Goal: Information Seeking & Learning: Learn about a topic

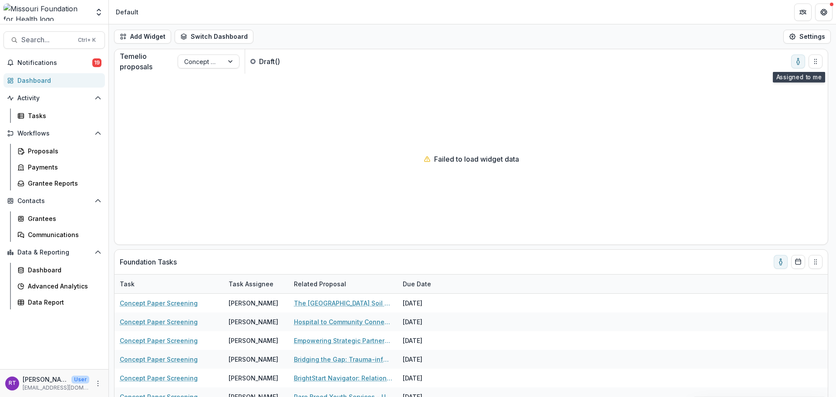
click at [796, 66] on button "toggle-assigned-to-me" at bounding box center [799, 61] width 14 height 14
click at [56, 61] on span "Notifications" at bounding box center [54, 62] width 75 height 7
click at [368, 35] on div "Add Widget Switch Dashboard Default DLS Dashboard New Dashboard Settings" at bounding box center [473, 36] width 728 height 24
click at [54, 44] on span "Search..." at bounding box center [46, 40] width 51 height 8
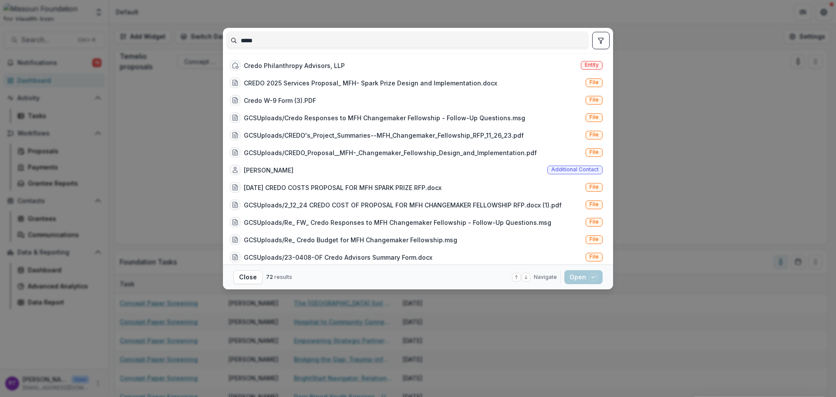
type input "*****"
click at [314, 61] on div "Credo Philanthropy Advisors, LLP" at bounding box center [294, 65] width 101 height 9
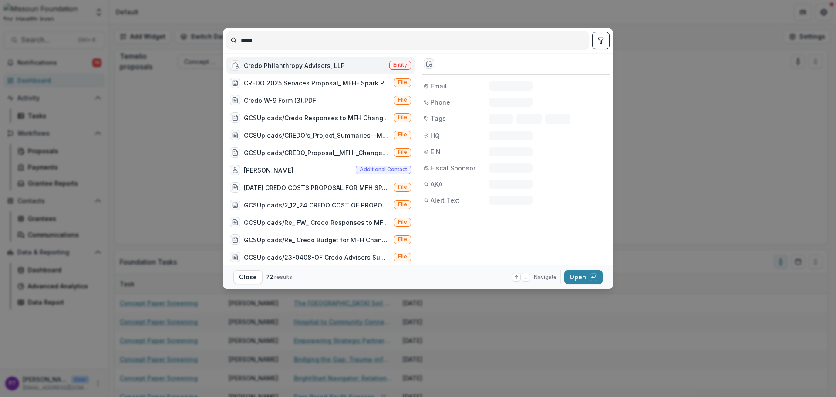
click at [585, 276] on button "Open with enter key" at bounding box center [584, 277] width 38 height 14
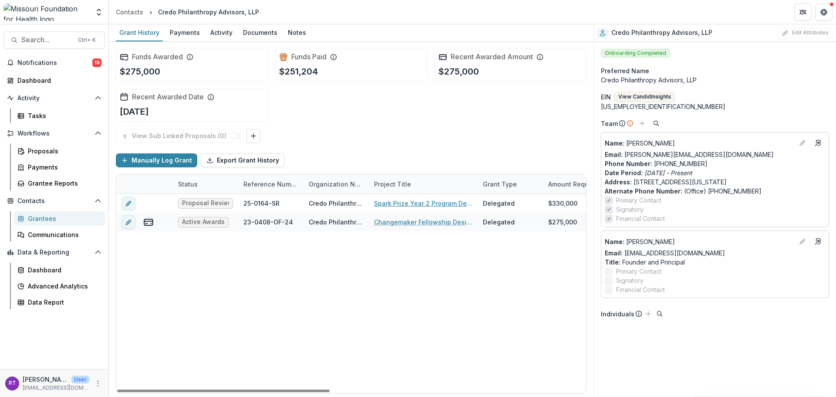
click at [422, 201] on link "Spark Prize Year 2 Program Design, Implementation and Operations Support" at bounding box center [423, 203] width 98 height 9
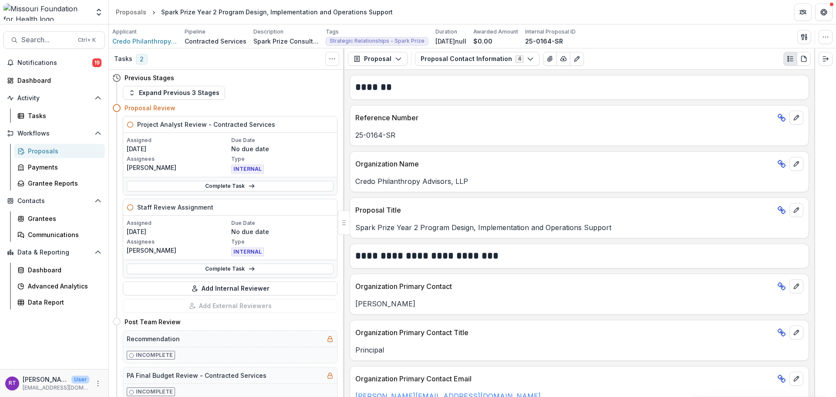
click at [444, 61] on button "Proposal Contact Information 4" at bounding box center [477, 59] width 125 height 14
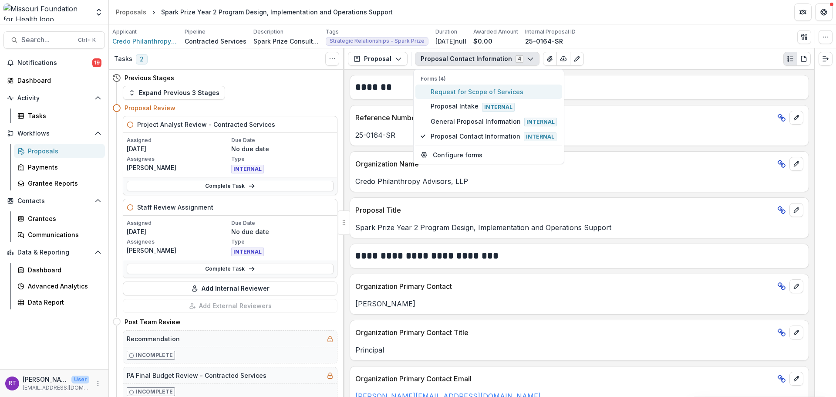
click at [517, 93] on span "Request for Scope of Services" at bounding box center [494, 91] width 126 height 9
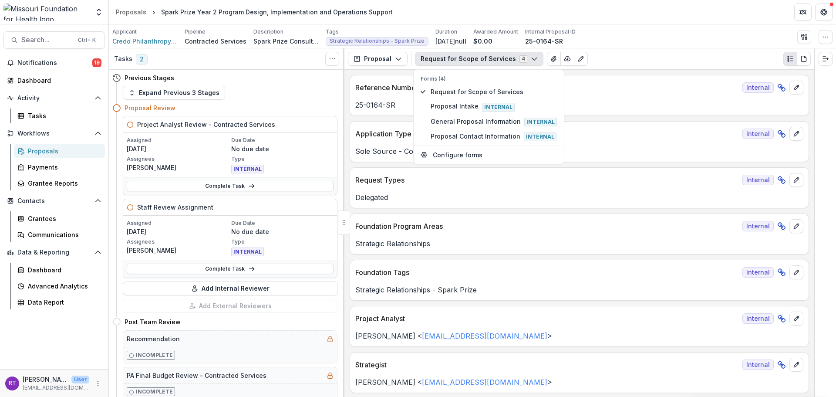
click at [552, 61] on icon "View Attached Files" at bounding box center [554, 58] width 5 height 5
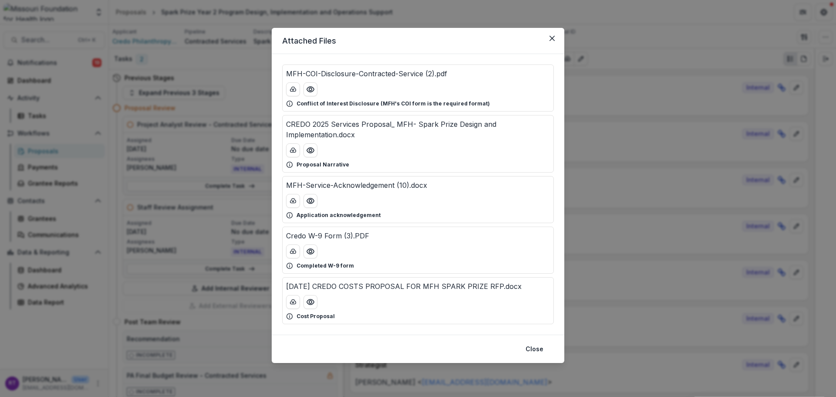
click at [312, 305] on icon "Preview August 2025 CREDO COSTS PROPOSAL FOR MFH SPARK PRIZE RFP.docx" at bounding box center [310, 302] width 9 height 9
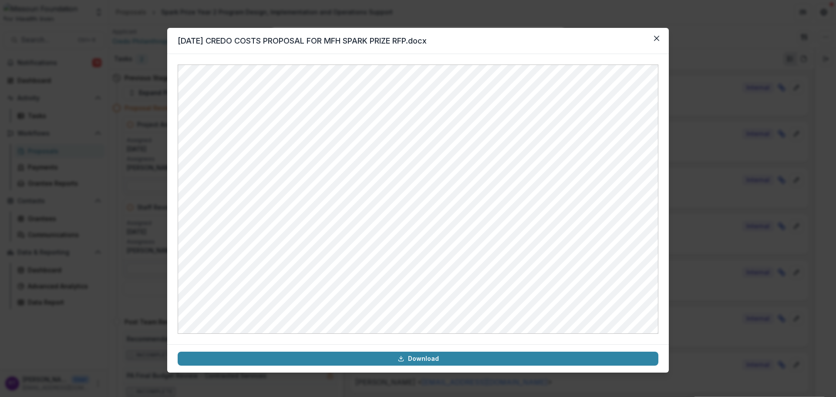
click at [655, 38] on icon "Close" at bounding box center [656, 38] width 5 height 5
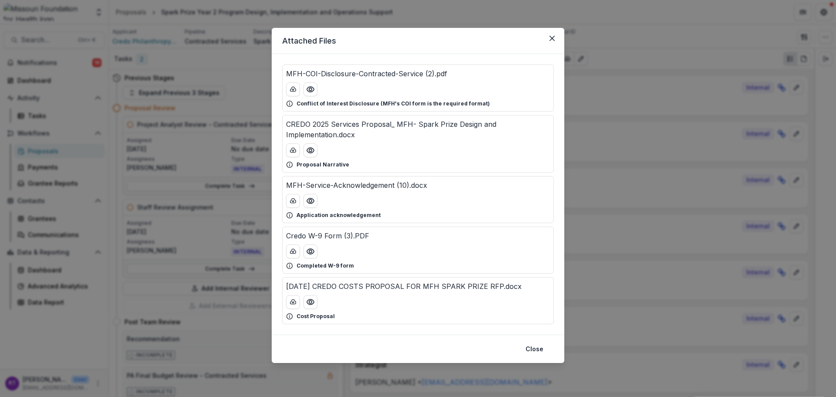
click at [317, 152] on button "Preview CREDO 2025 Services Proposal_ MFH- Spark Prize Design and Implementatio…" at bounding box center [311, 150] width 14 height 14
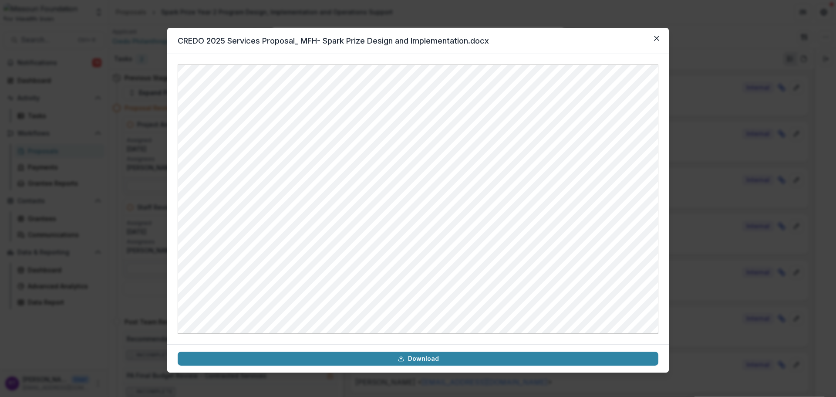
click at [654, 44] on button "Close" at bounding box center [657, 38] width 14 height 14
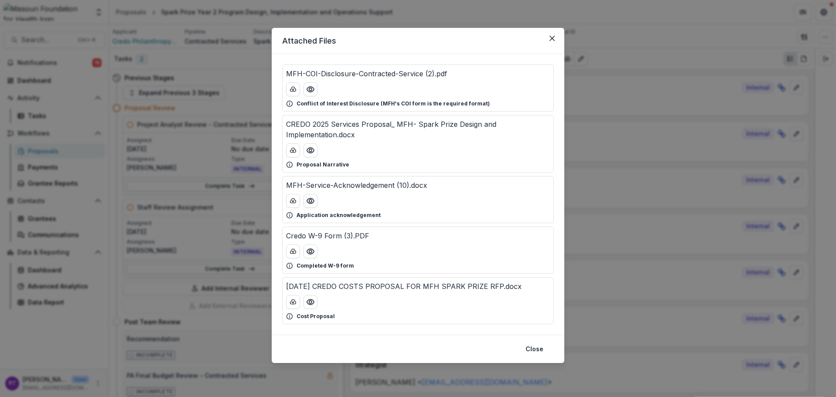
click at [552, 40] on icon "Close" at bounding box center [552, 38] width 5 height 5
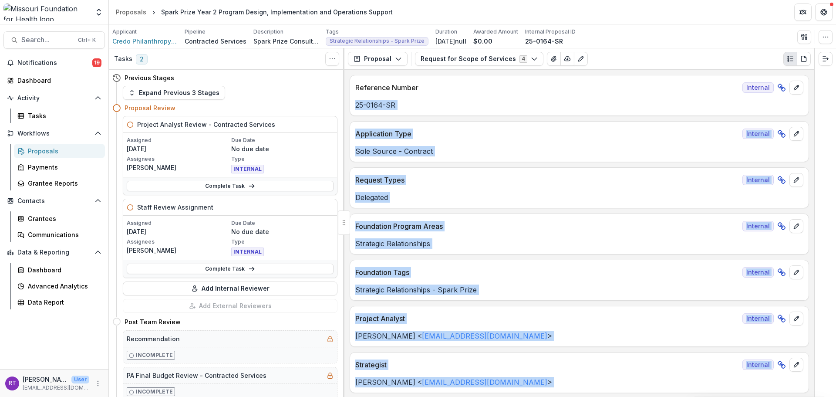
drag, startPoint x: 816, startPoint y: 91, endPoint x: 806, endPoint y: 88, distance: 9.6
click at [806, 88] on div "Tasks 2 Show Cancelled Tasks Previous Stages Expand Previous 3 Stages Proposal …" at bounding box center [473, 222] width 728 height 349
click at [826, 60] on icon "Expand right" at bounding box center [826, 58] width 7 height 7
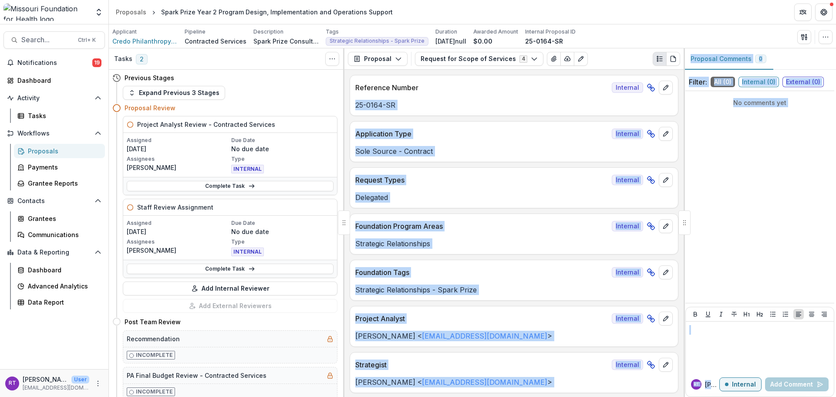
click at [764, 182] on div "No comments yet" at bounding box center [760, 197] width 149 height 205
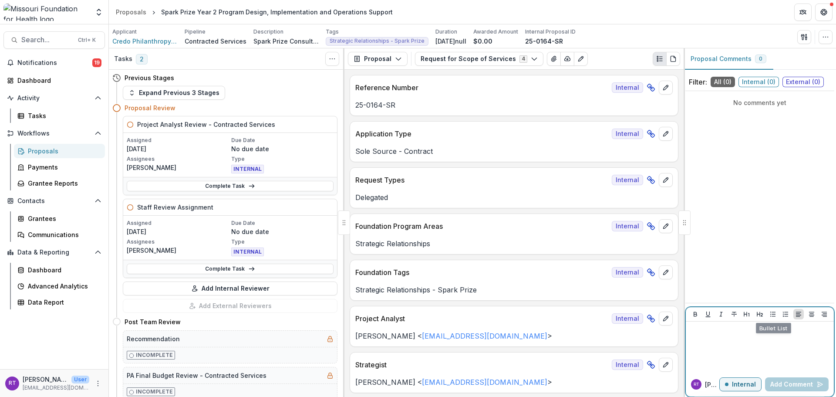
click at [746, 355] on div at bounding box center [760, 347] width 141 height 44
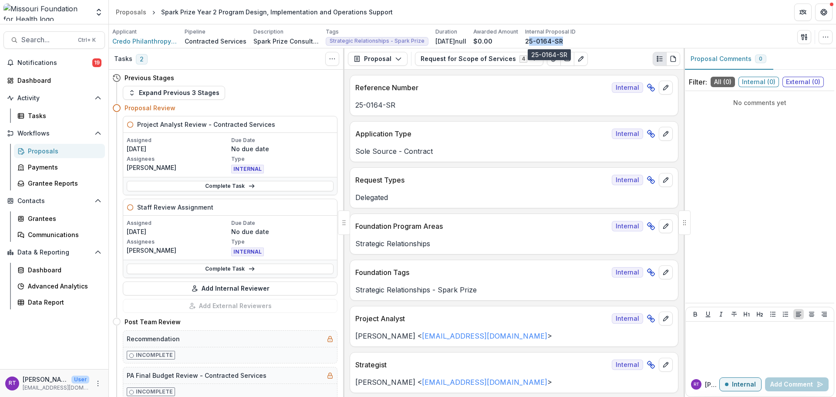
drag, startPoint x: 569, startPoint y: 42, endPoint x: 531, endPoint y: 38, distance: 39.0
click at [531, 38] on div "Applicant Credo Philanthropy Advisors, LLP Pipeline Contracted Services Descrip…" at bounding box center [344, 37] width 464 height 18
click at [460, 21] on header "Proposals Spark Prize Year 2 Program Design, Implementation and Operations Supp…" at bounding box center [473, 12] width 728 height 24
click at [552, 59] on icon "View Attached Files" at bounding box center [554, 58] width 5 height 5
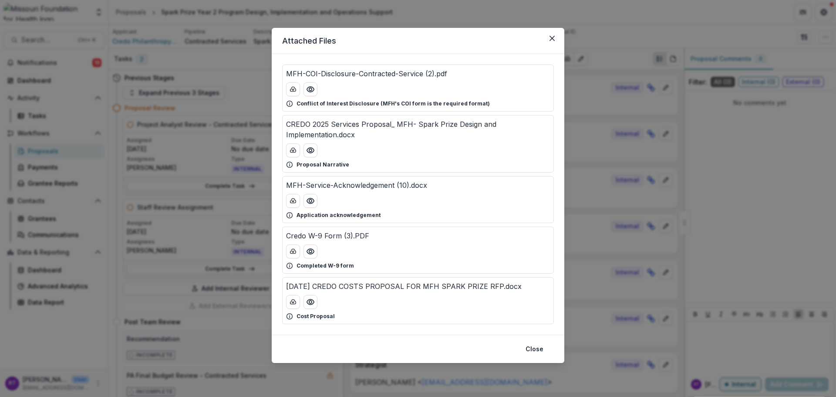
click at [553, 40] on icon "Close" at bounding box center [552, 38] width 5 height 5
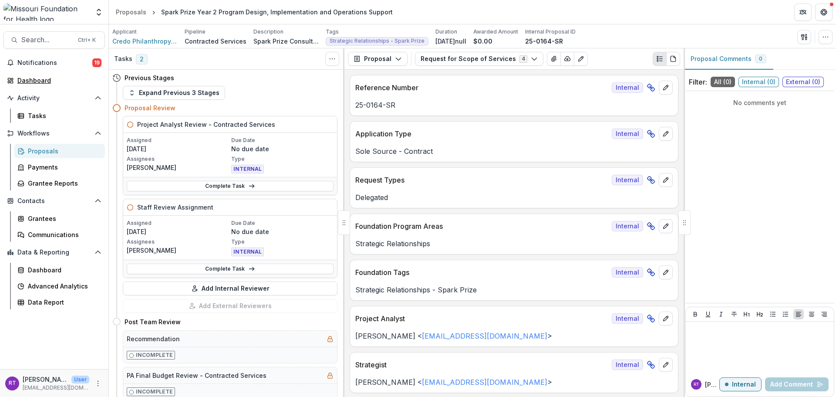
click at [25, 82] on div "Dashboard" at bounding box center [57, 80] width 81 height 9
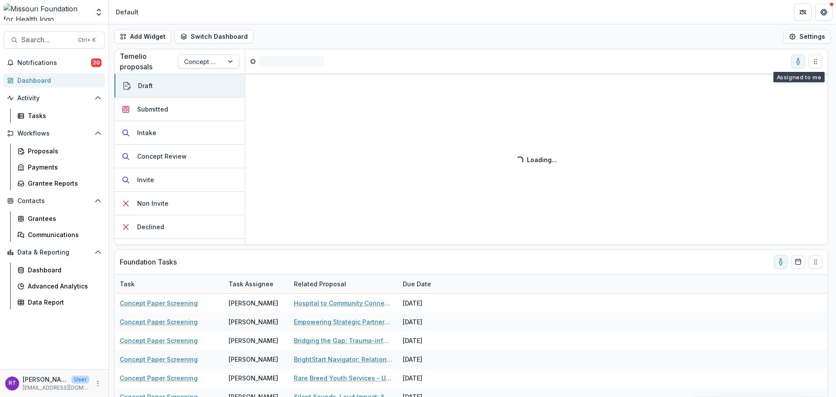
click at [797, 64] on icon "toggle-assigned-to-me" at bounding box center [798, 61] width 7 height 7
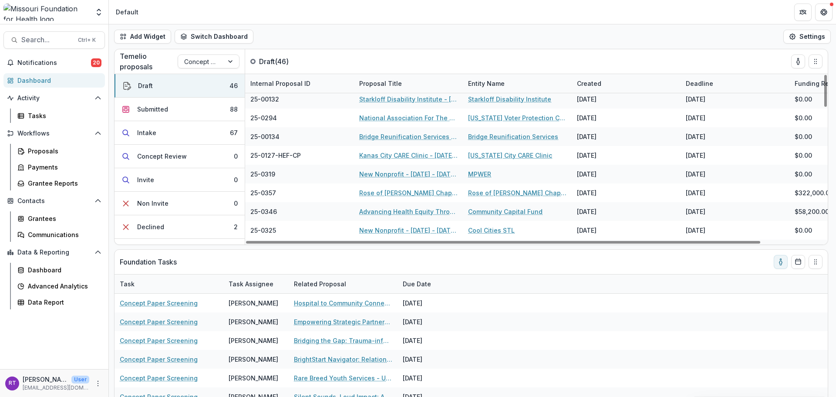
scroll to position [57, 0]
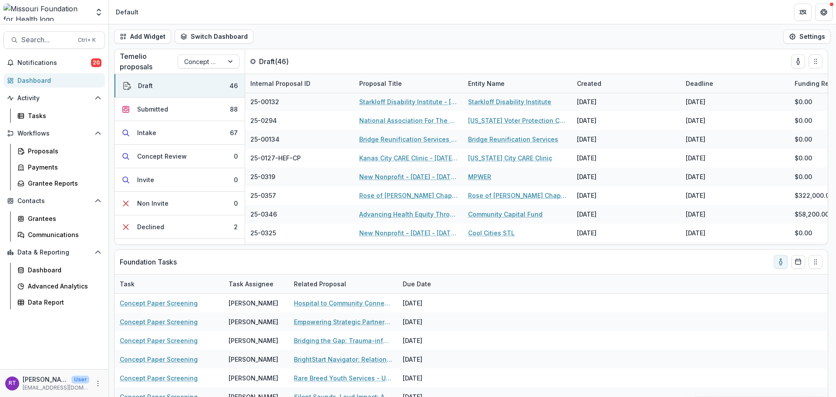
click at [204, 112] on button "Submitted 88" at bounding box center [180, 110] width 130 height 24
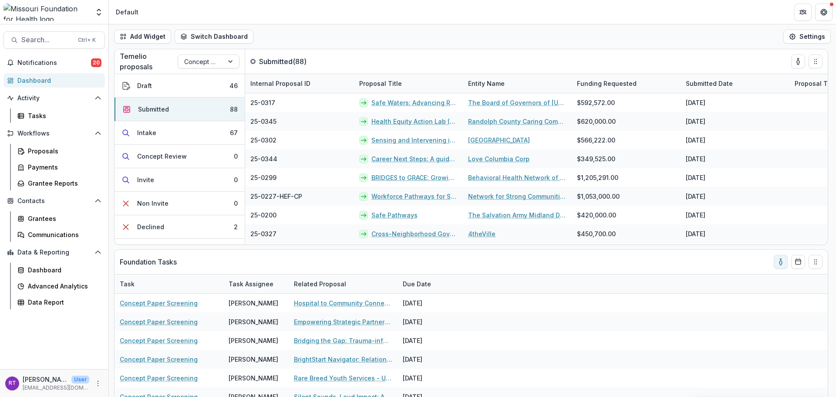
click at [173, 134] on button "Intake 67" at bounding box center [180, 133] width 130 height 24
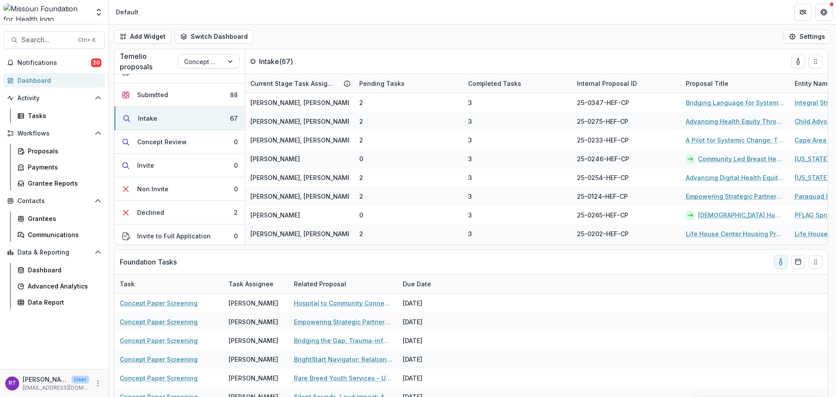
scroll to position [0, 0]
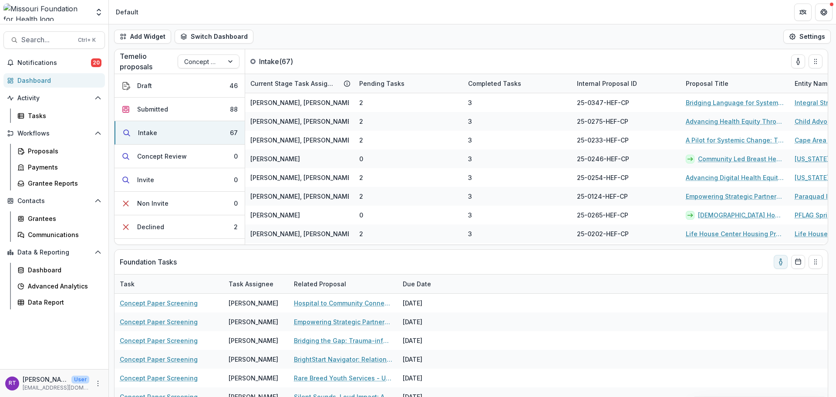
click at [200, 85] on button "Draft 46" at bounding box center [180, 86] width 130 height 24
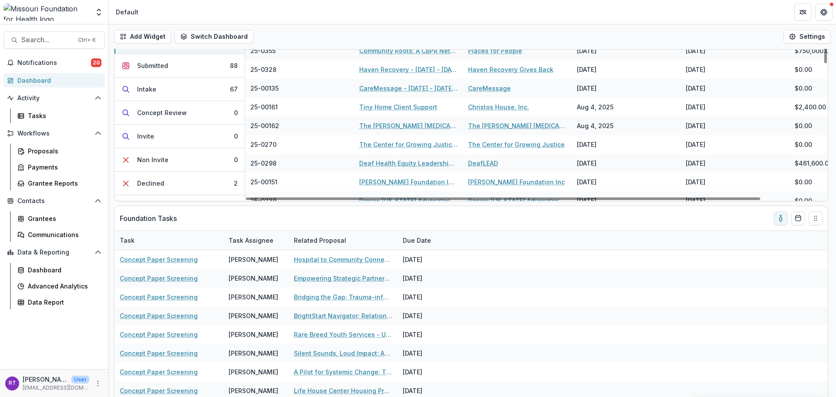
scroll to position [623, 0]
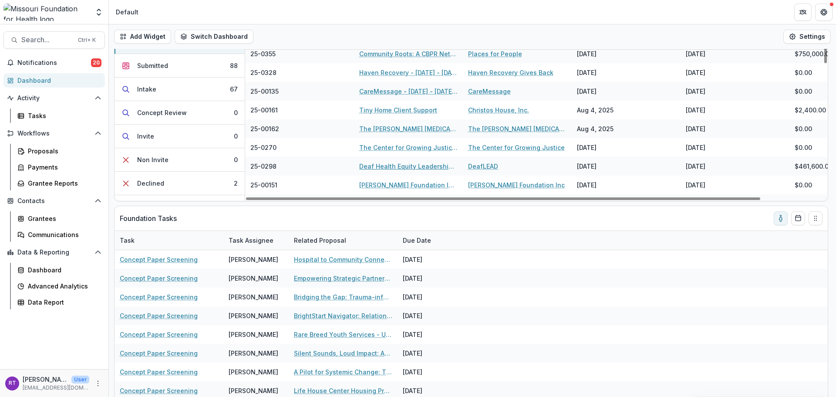
click at [415, 166] on link "Deaf Health Equity Leadership Initiative: Amplifying Deaf Leadership to Advance…" at bounding box center [408, 166] width 98 height 9
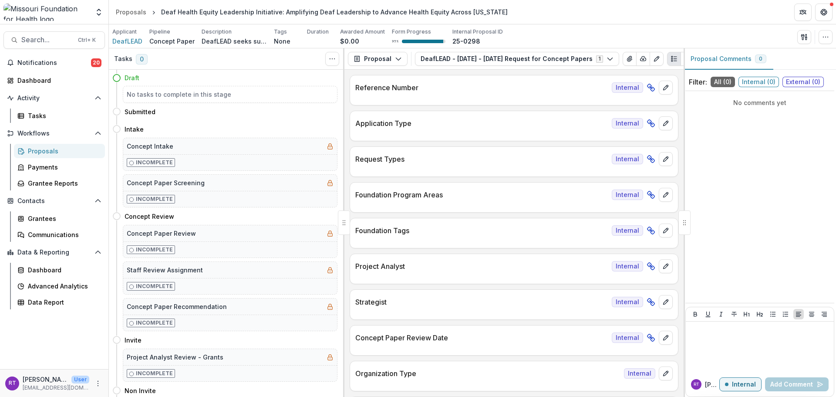
click at [550, 56] on button "DeafLEAD - 2025 - 2025 Request for Concept Papers 1" at bounding box center [517, 59] width 204 height 14
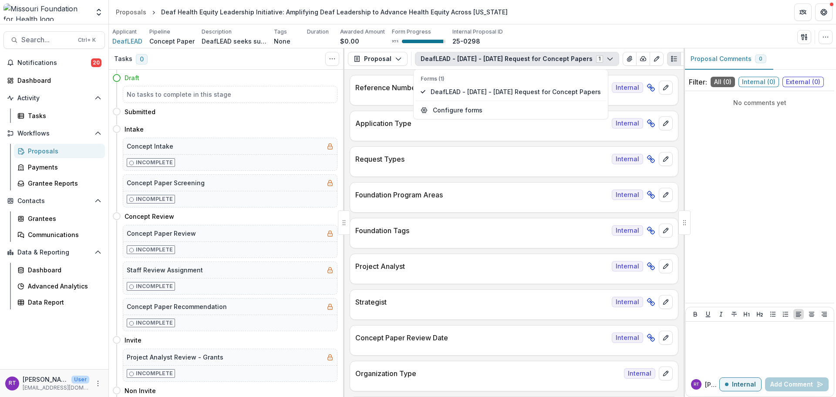
click at [571, 29] on div "Applicant DeafLEAD Pipeline Concept Paper Description DeafLEAD seeks support fo…" at bounding box center [472, 37] width 721 height 18
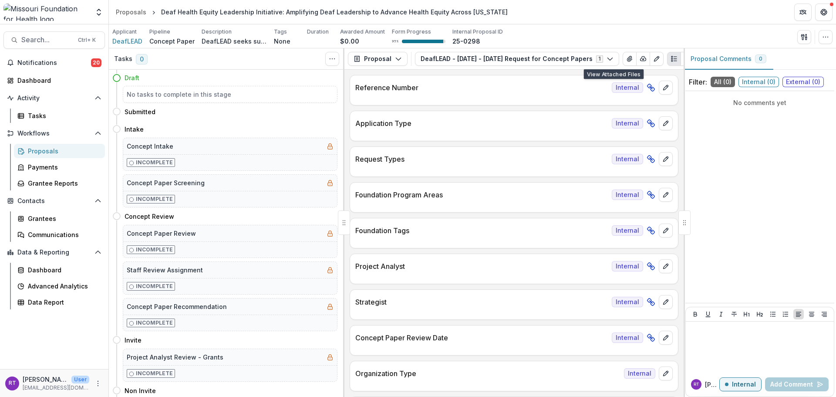
click at [627, 59] on icon "View Attached Files" at bounding box center [629, 58] width 5 height 5
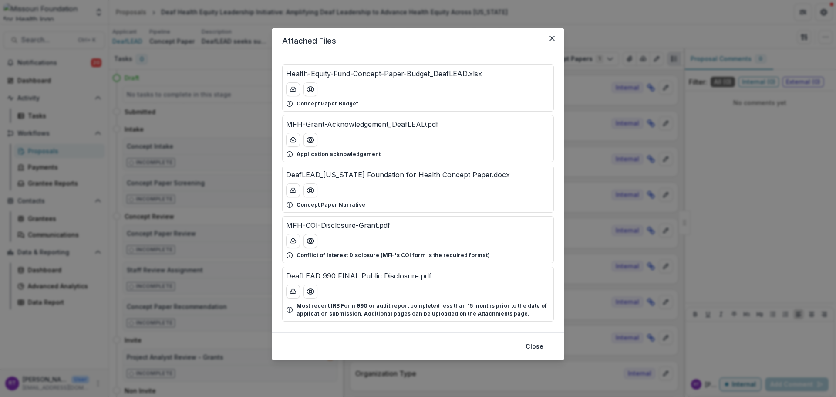
click at [295, 91] on icon "download-button" at bounding box center [293, 89] width 7 height 7
click at [290, 192] on icon "download-button" at bounding box center [293, 190] width 7 height 7
click at [550, 38] on icon "Close" at bounding box center [552, 38] width 5 height 5
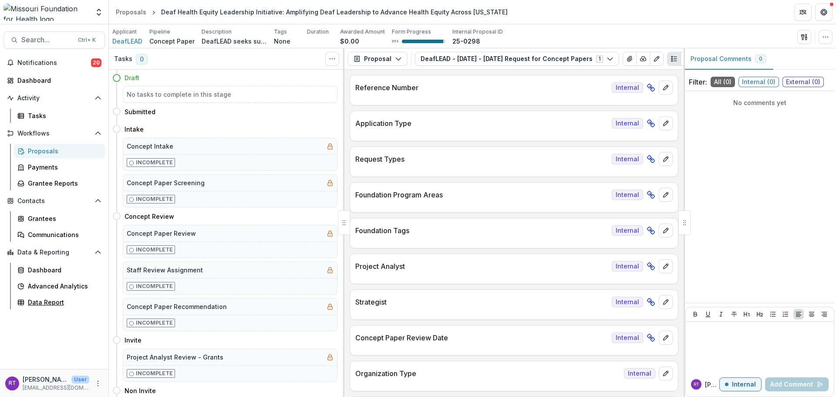
click at [46, 299] on div "Data Report" at bounding box center [63, 302] width 70 height 9
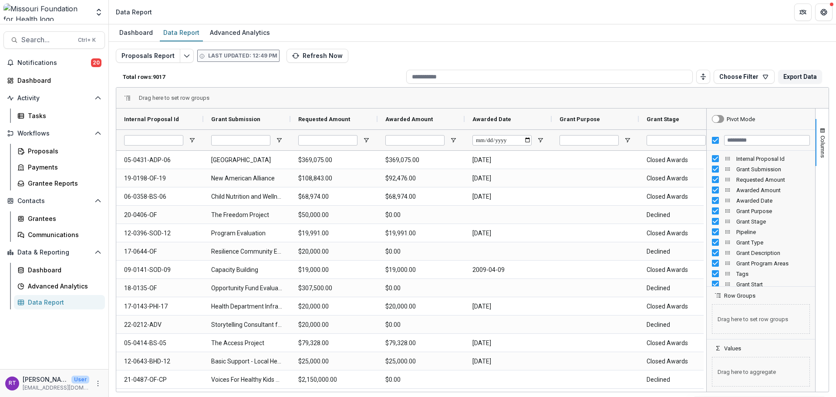
click at [493, 39] on div "Dashboard Data Report Advanced Analytics" at bounding box center [473, 32] width 728 height 17
click at [741, 78] on button "Choose Filter" at bounding box center [744, 77] width 61 height 14
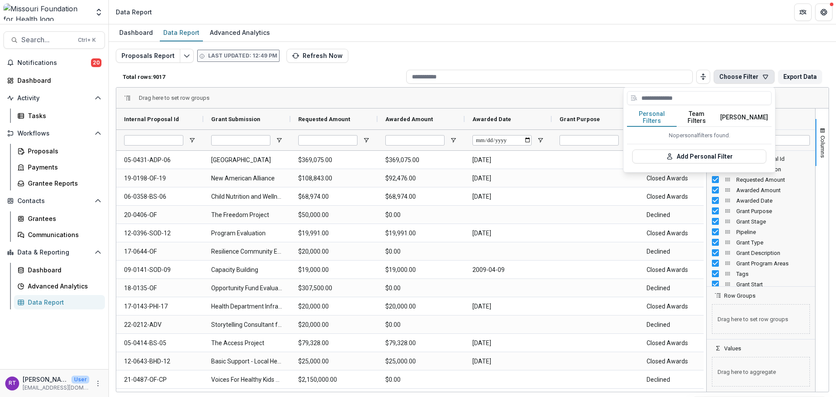
click at [709, 113] on button "Team Filters" at bounding box center [697, 117] width 40 height 18
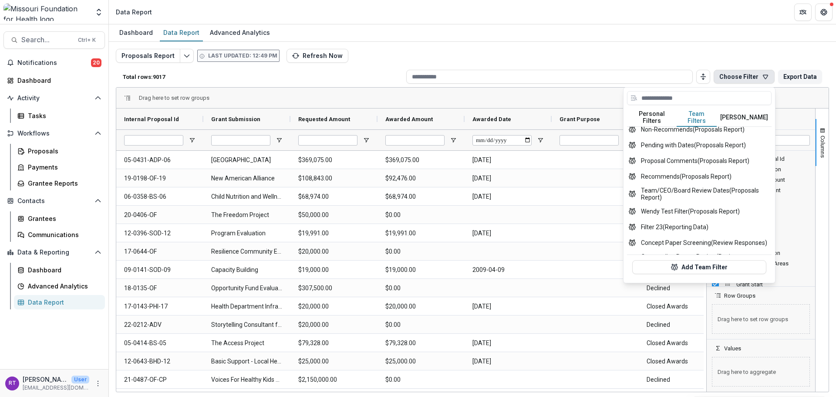
scroll to position [339, 0]
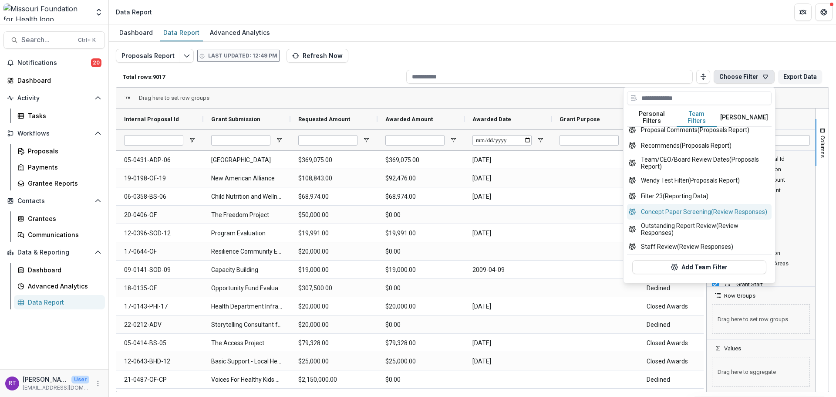
click at [732, 208] on button "Concept Paper Screening (Review Responses)" at bounding box center [699, 212] width 145 height 16
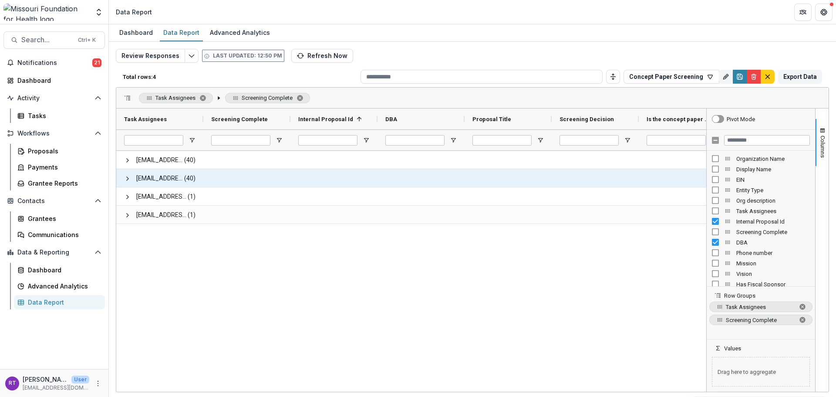
click at [127, 182] on span at bounding box center [127, 178] width 7 height 18
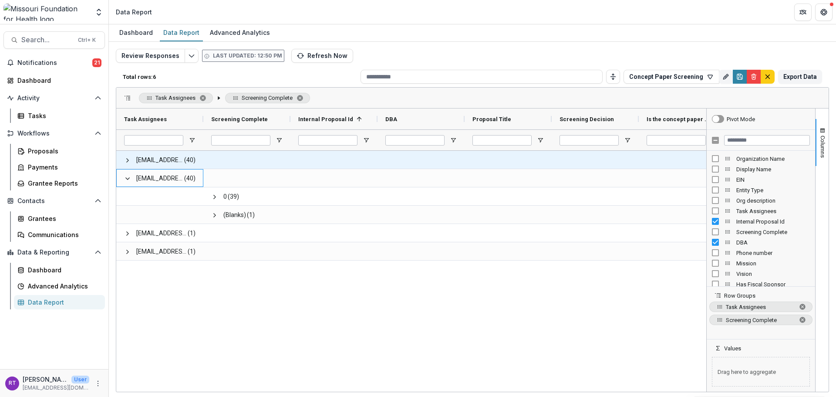
click at [124, 159] on span at bounding box center [127, 160] width 7 height 7
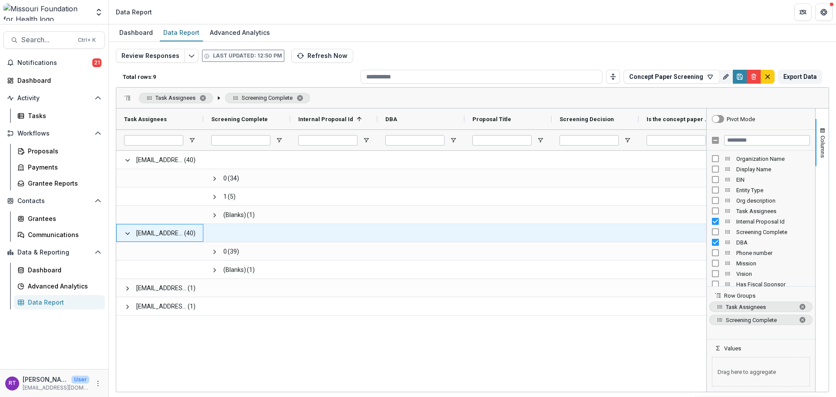
click at [125, 236] on span at bounding box center [127, 233] width 7 height 7
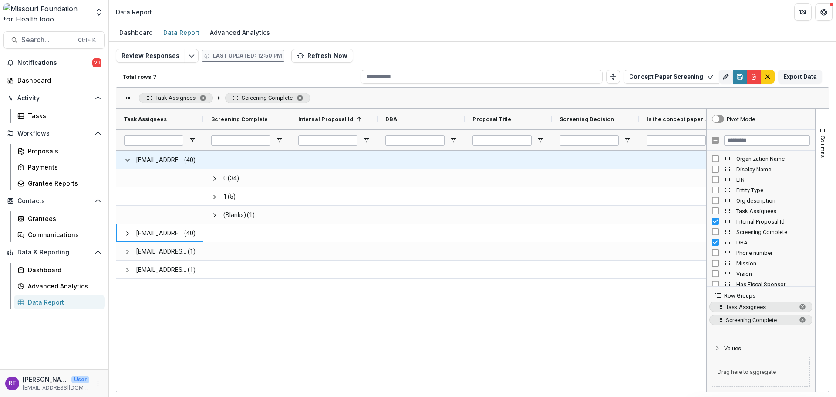
click at [124, 161] on span at bounding box center [127, 160] width 7 height 7
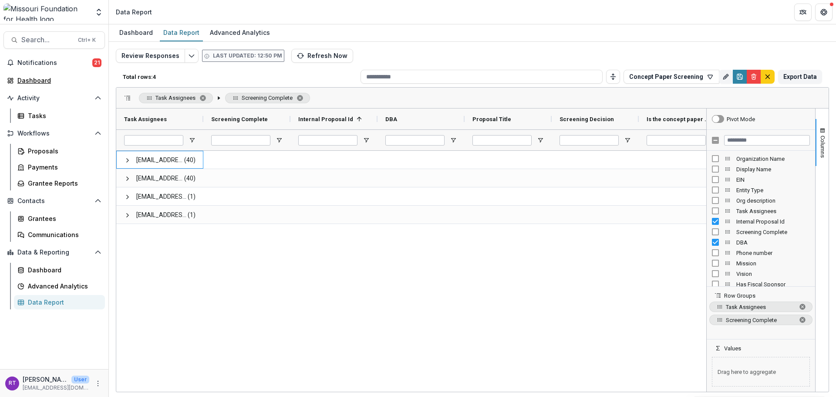
click at [42, 75] on link "Dashboard" at bounding box center [54, 80] width 102 height 14
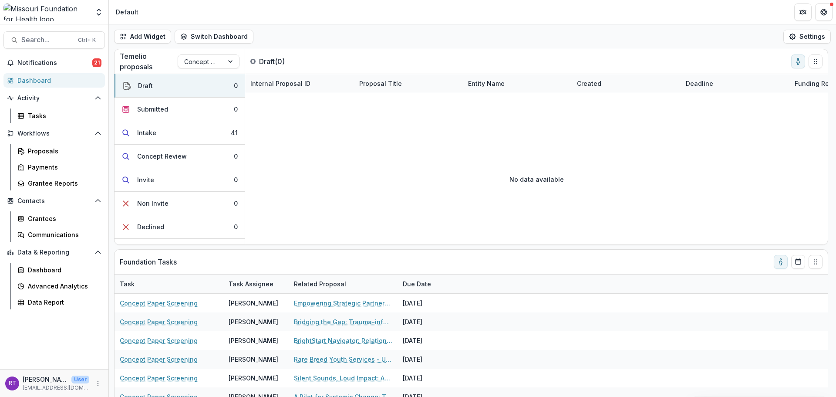
click at [795, 62] on button "toggle-assigned-to-me" at bounding box center [799, 61] width 14 height 14
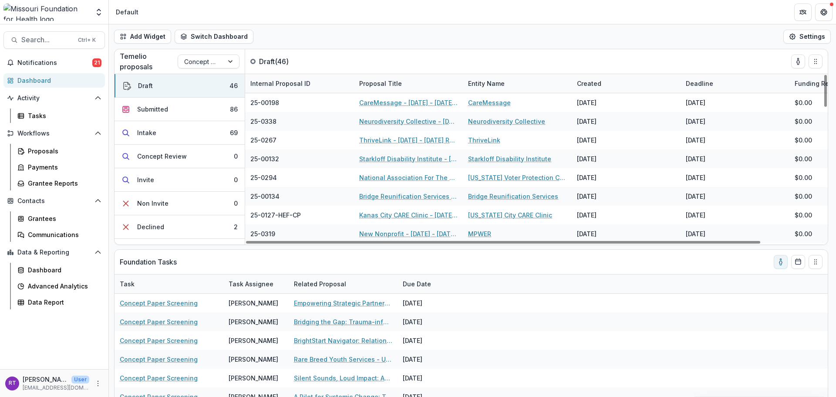
click at [196, 129] on button "Intake 69" at bounding box center [180, 133] width 130 height 24
